Goal: Task Accomplishment & Management: Use online tool/utility

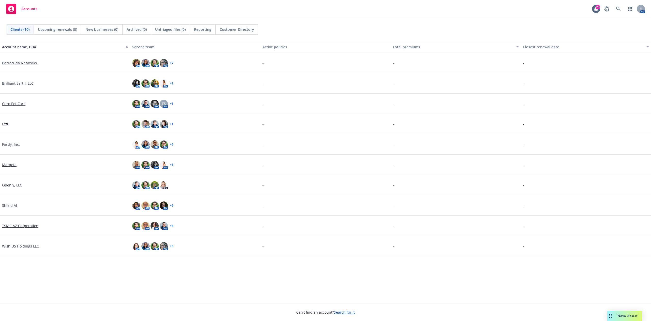
click at [301, 22] on div "Clients (10) Upcoming renewals (0) New businesses (0) Archived (0) Untriaged fi…" at bounding box center [325, 29] width 651 height 22
click at [4, 163] on link "Marqeta" at bounding box center [9, 164] width 14 height 5
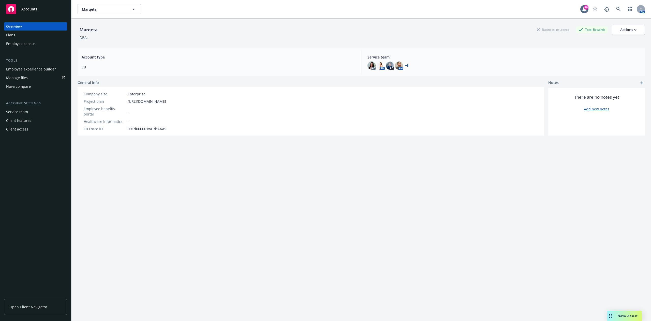
click at [37, 68] on div "Employee experience builder" at bounding box center [31, 69] width 50 height 8
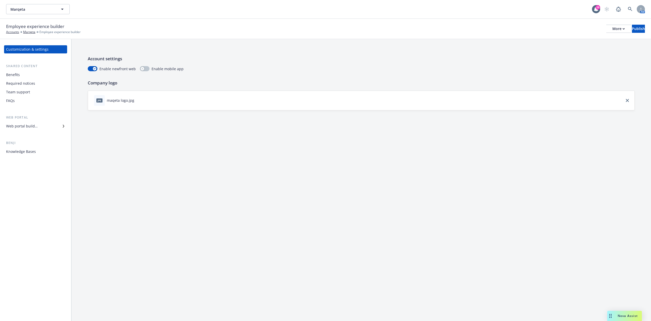
click at [47, 128] on div "Web portal builder" at bounding box center [35, 126] width 59 height 8
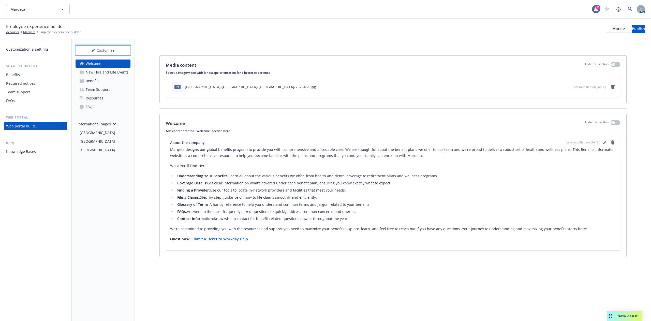
click at [114, 53] on div "Customize" at bounding box center [102, 50] width 55 height 10
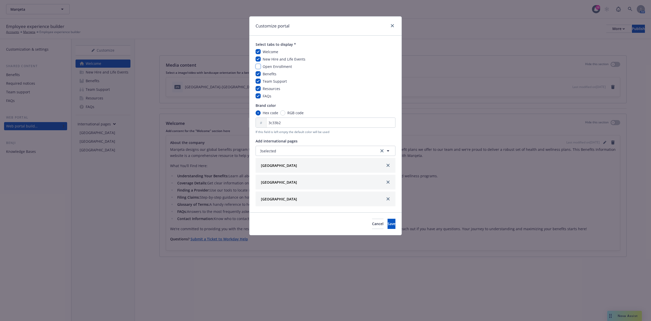
click at [260, 64] on input "checkbox" at bounding box center [257, 66] width 5 height 5
checkbox input "true"
click at [387, 224] on span "Save" at bounding box center [391, 223] width 8 height 5
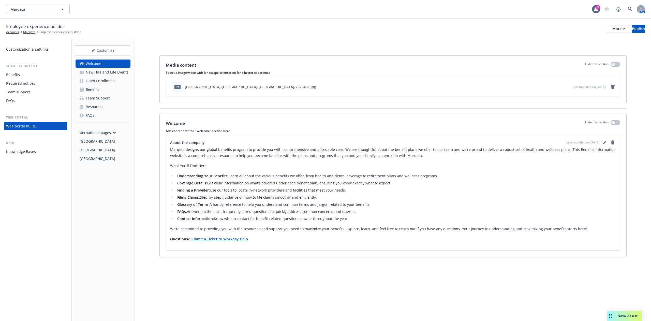
click at [111, 76] on div "New Hire and Life Events" at bounding box center [107, 72] width 43 height 8
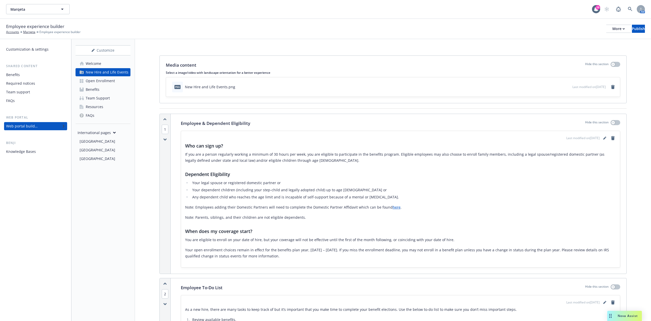
click at [111, 81] on div "Open Enrollment" at bounding box center [100, 81] width 29 height 8
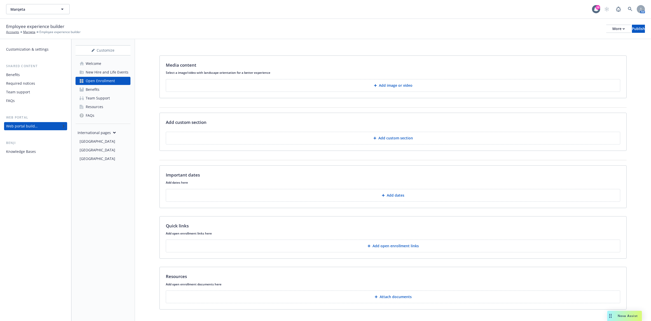
click at [25, 75] on div "Benefits" at bounding box center [35, 75] width 59 height 8
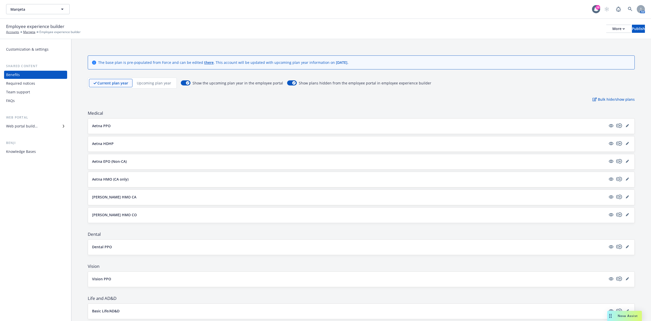
click at [165, 86] on div "Upcoming plan year" at bounding box center [153, 83] width 43 height 8
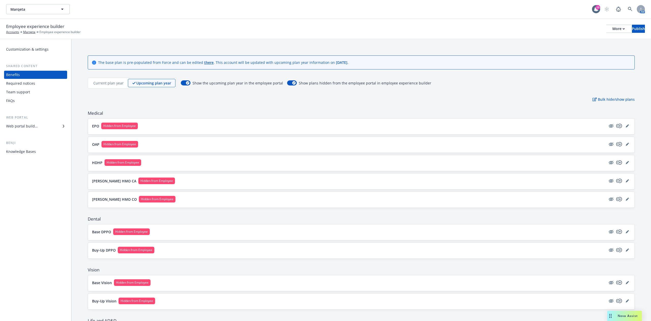
click at [104, 80] on p "Current plan year" at bounding box center [108, 82] width 30 height 5
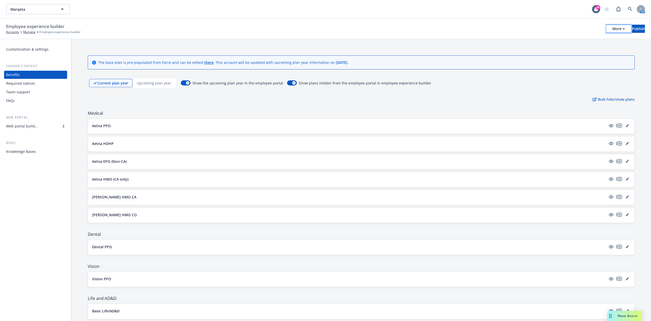
click at [622, 29] on icon "button" at bounding box center [623, 29] width 2 height 2
click at [590, 47] on link "Copy portal link" at bounding box center [576, 50] width 75 height 10
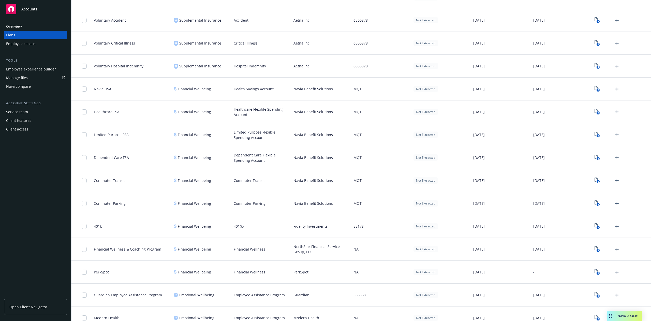
scroll to position [552, 0]
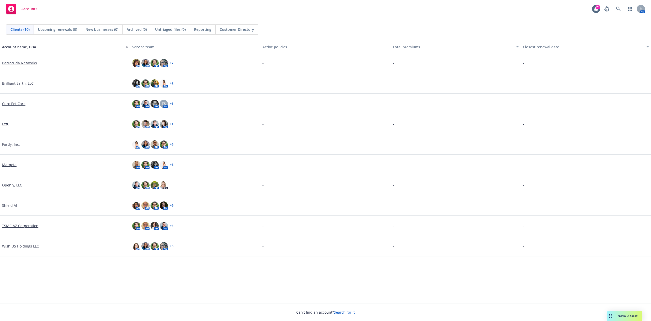
click at [4, 164] on link "Marqeta" at bounding box center [9, 164] width 14 height 5
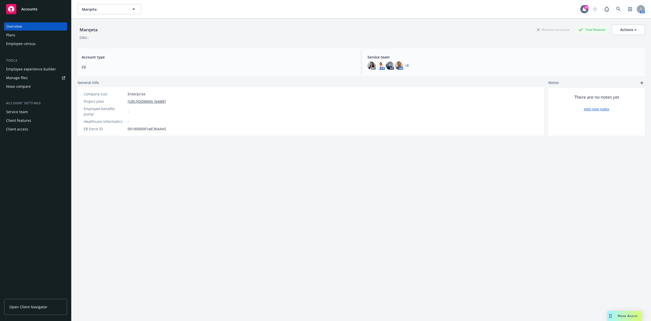
click at [33, 32] on div "Plans" at bounding box center [35, 35] width 59 height 8
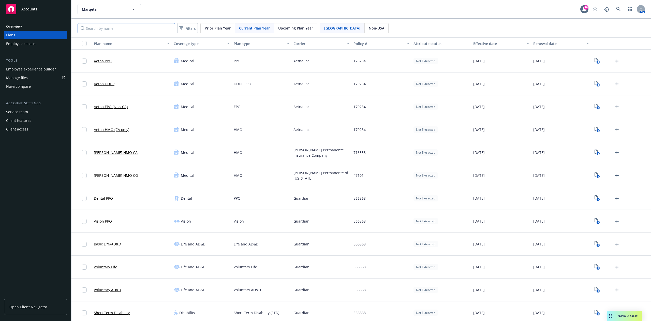
click at [149, 26] on input "Search by name" at bounding box center [127, 28] width 98 height 10
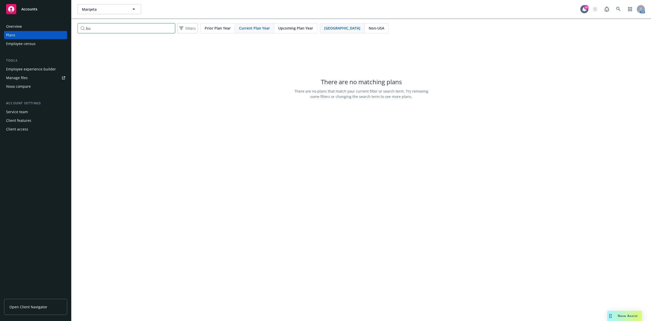
type input "b"
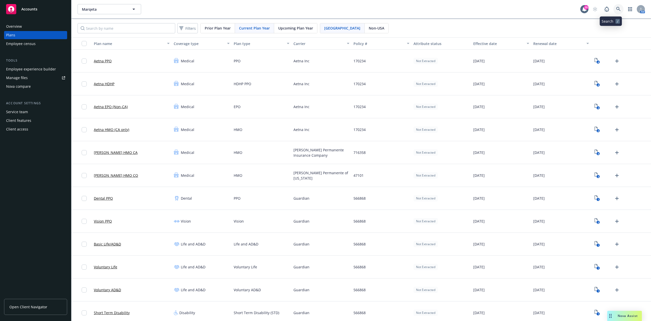
click at [616, 9] on icon at bounding box center [618, 9] width 5 height 5
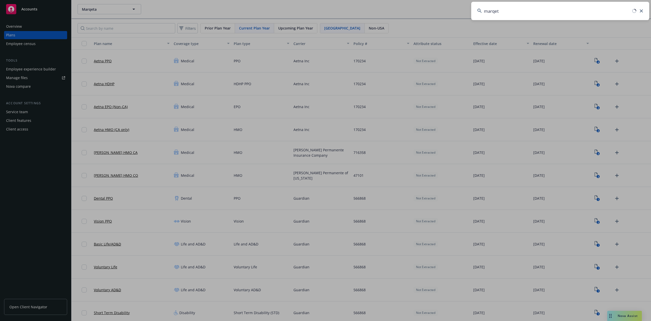
type input "marqeta"
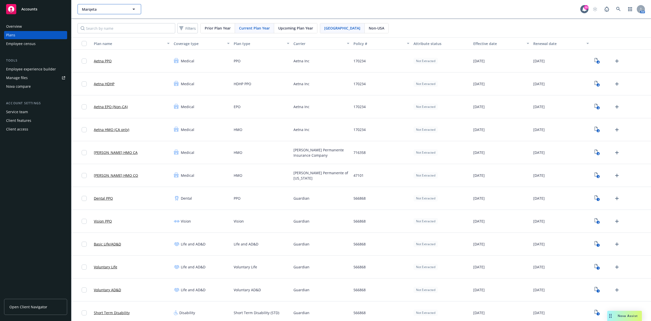
click at [102, 5] on button "Marqeta" at bounding box center [110, 9] width 64 height 10
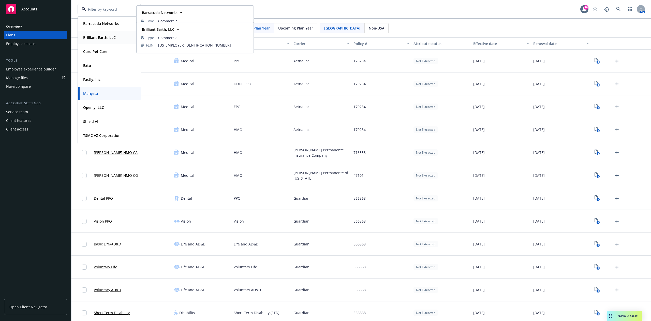
click at [103, 41] on div "Brilliant Earth, LLC" at bounding box center [99, 37] width 36 height 7
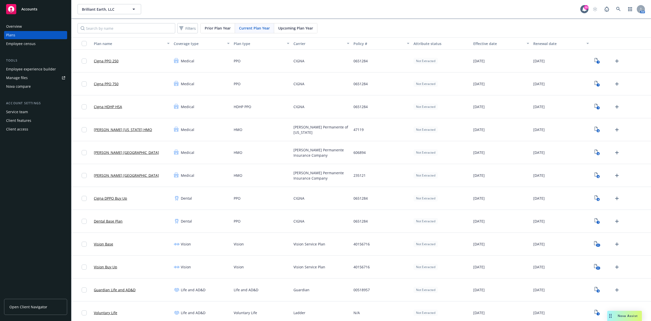
click at [43, 70] on div "Employee experience builder" at bounding box center [31, 69] width 50 height 8
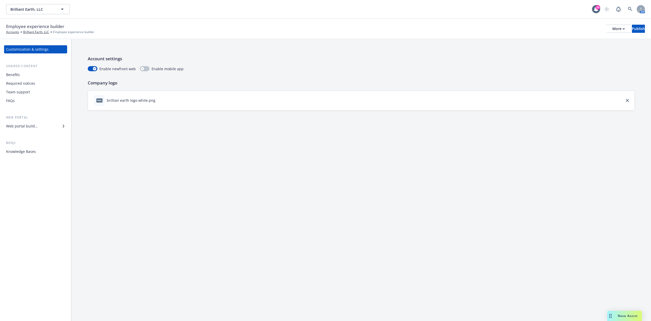
click at [31, 131] on div "Customization & settings Shared content Benefits Required notices Team support …" at bounding box center [35, 100] width 63 height 110
click at [34, 126] on div "Web portal builder" at bounding box center [22, 126] width 32 height 8
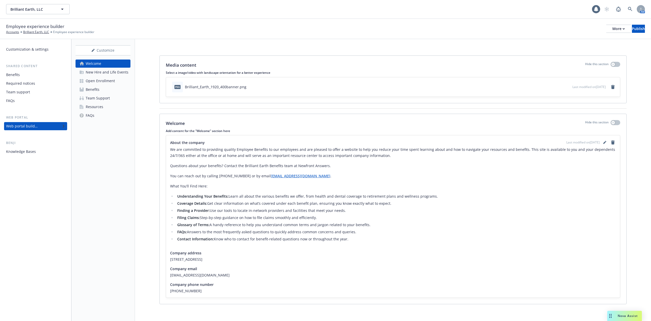
click at [96, 78] on div "Open Enrollment" at bounding box center [100, 81] width 29 height 8
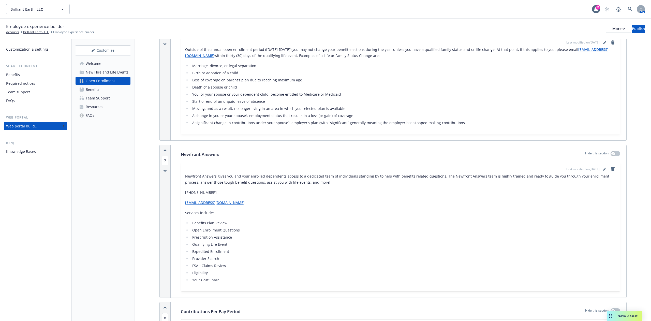
scroll to position [966, 0]
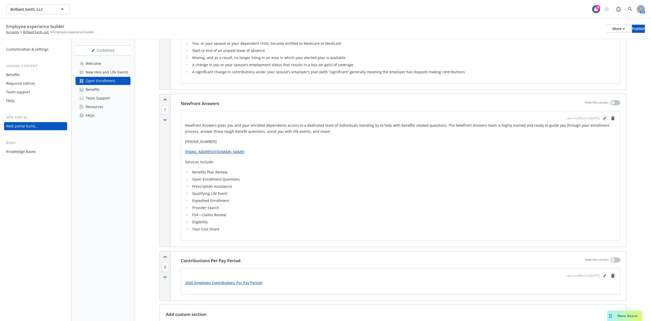
click at [603, 117] on icon "editPencil" at bounding box center [604, 118] width 3 height 3
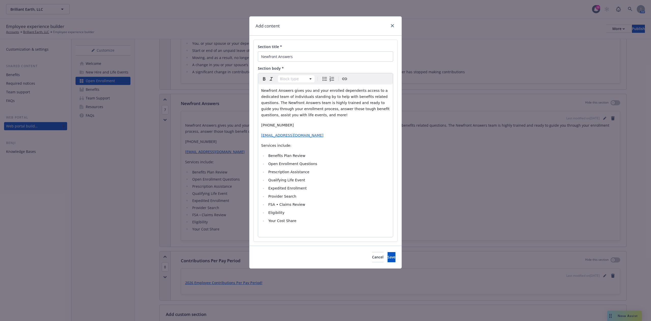
select select
click at [279, 207] on li "FSA • Claims Review" at bounding box center [328, 204] width 123 height 6
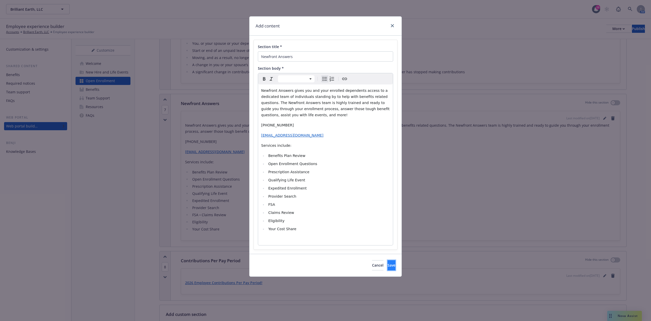
click at [387, 263] on button "Save" at bounding box center [391, 265] width 8 height 10
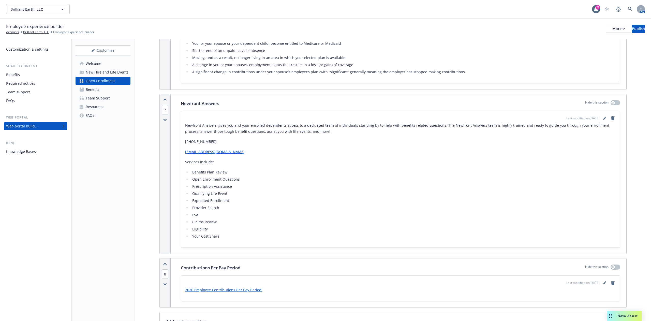
click at [241, 288] on link "2026 Employee Contributions Per Pay Period!" at bounding box center [223, 289] width 77 height 5
click at [205, 291] on link "2026 Employee Contributions Per Pay Period!" at bounding box center [223, 289] width 77 height 5
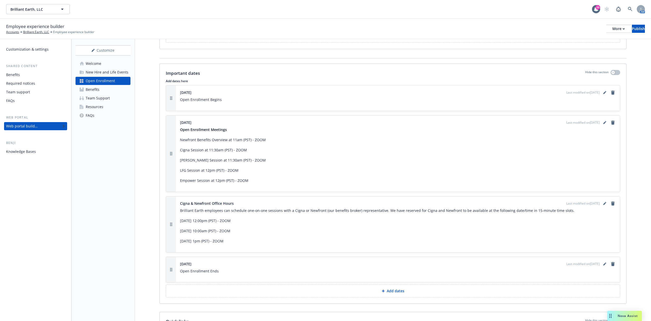
scroll to position [1271, 0]
